Goal: Navigation & Orientation: Find specific page/section

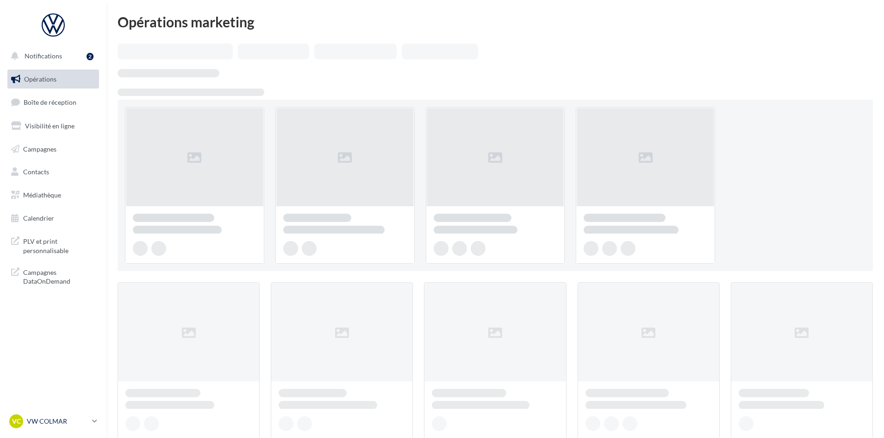
click at [87, 420] on p "VW COLMAR" at bounding box center [58, 420] width 62 height 9
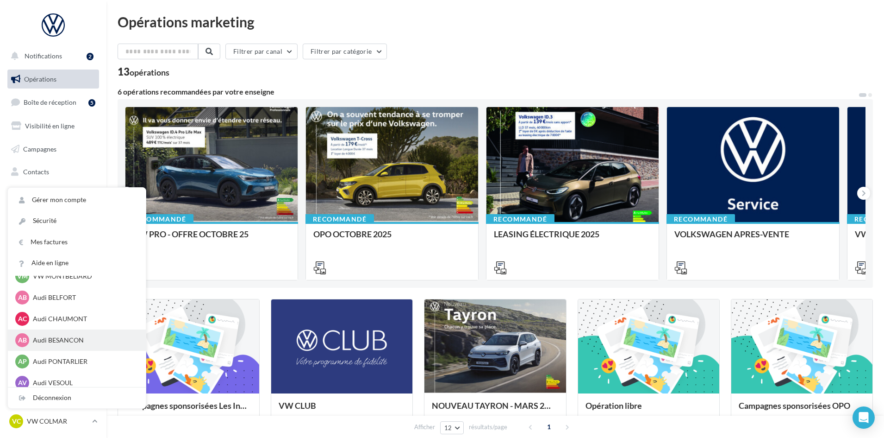
scroll to position [419, 0]
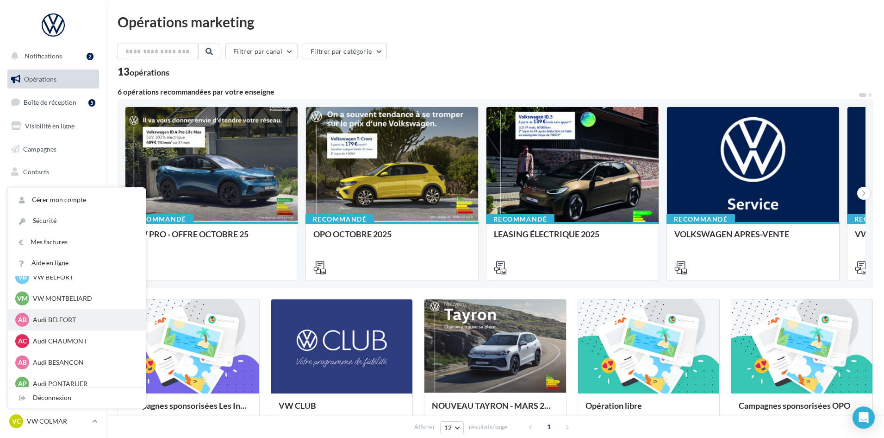
click at [69, 322] on p "Audi BELFORT" at bounding box center [84, 319] width 102 height 9
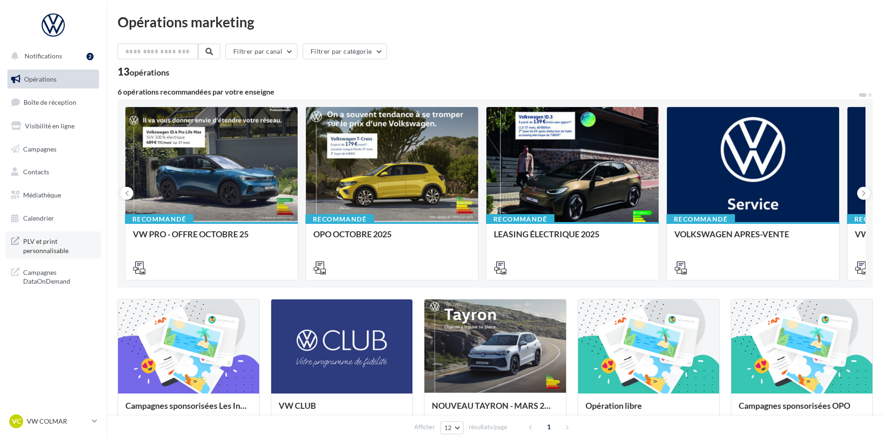
click at [44, 248] on span "PLV et print personnalisable" at bounding box center [59, 245] width 72 height 20
click at [99, 421] on div "VC VW COLMAR vw-col-cun" at bounding box center [53, 424] width 106 height 25
click at [97, 421] on icon at bounding box center [94, 421] width 5 height 8
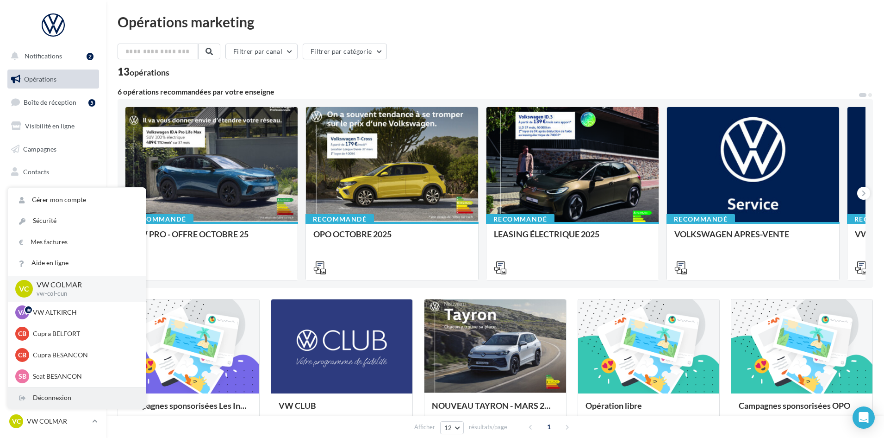
click at [59, 393] on div "Déconnexion" at bounding box center [77, 397] width 138 height 21
